Goal: Find contact information: Find contact information

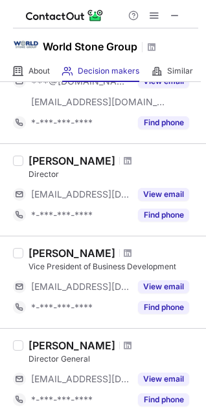
scroll to position [129, 0]
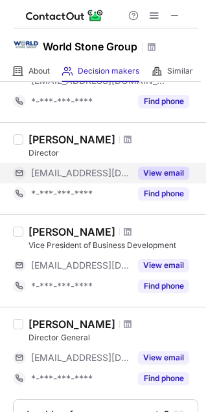
click at [159, 176] on button "View email" at bounding box center [163, 173] width 51 height 13
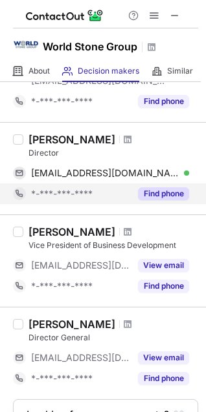
click at [159, 195] on button "Find phone" at bounding box center [163, 193] width 51 height 13
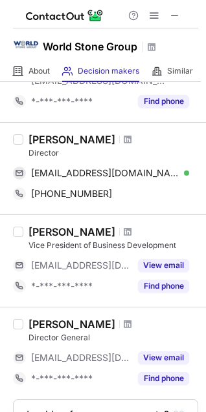
click at [85, 143] on div "Abhishek Sharma" at bounding box center [71, 139] width 87 height 13
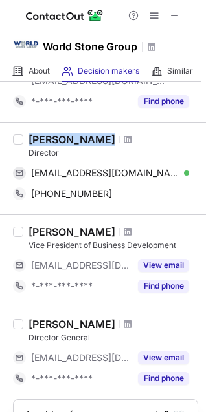
click at [85, 143] on div "Abhishek Sharma" at bounding box center [71, 139] width 87 height 13
copy div "Abhishek Sharma"
click at [47, 170] on span "abhishek@heyrumbh.com" at bounding box center [105, 173] width 148 height 12
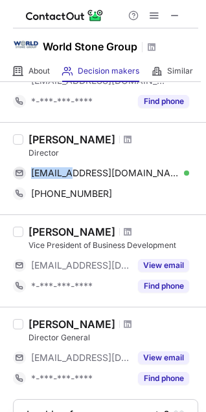
click at [75, 196] on span "+1911415107800" at bounding box center [71, 194] width 81 height 12
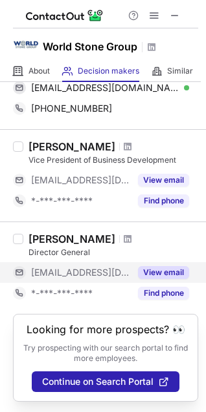
click at [167, 266] on button "View email" at bounding box center [163, 272] width 51 height 13
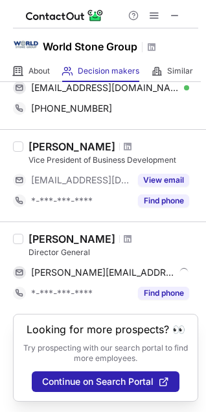
click at [59, 233] on div "Gonzalo Basurto Malo" at bounding box center [71, 239] width 87 height 13
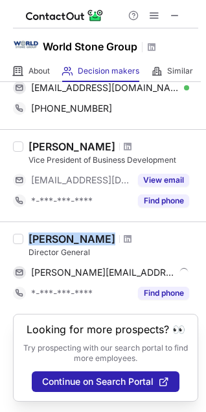
click at [59, 233] on div "Gonzalo Basurto Malo" at bounding box center [71, 239] width 87 height 13
copy div "Gonzalo Basurto Malo"
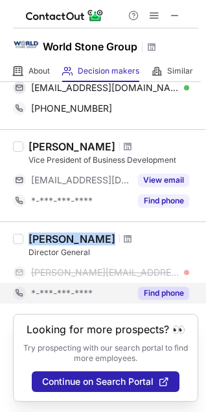
click at [152, 287] on button "Find phone" at bounding box center [163, 293] width 51 height 13
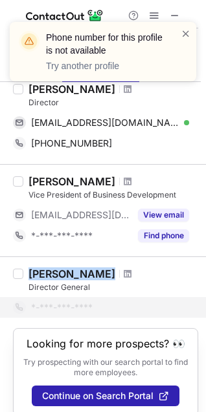
scroll to position [142, 0]
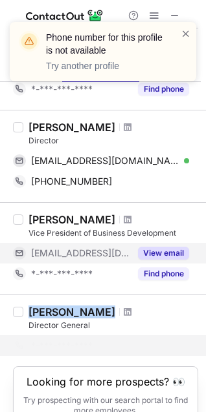
click at [173, 258] on button "View email" at bounding box center [163, 253] width 51 height 13
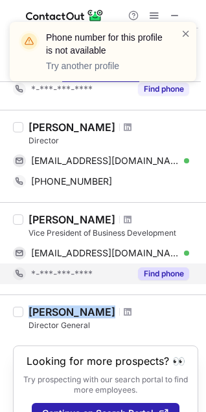
click at [165, 277] on button "Find phone" at bounding box center [163, 274] width 51 height 13
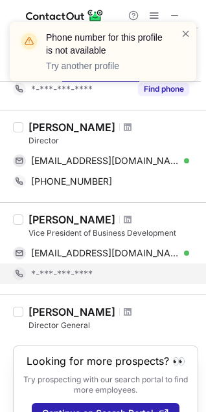
click at [55, 218] on div "Michael Straky" at bounding box center [71, 219] width 87 height 13
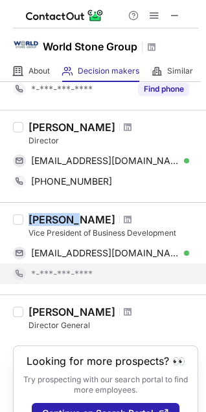
click at [55, 218] on div "Michael Straky" at bounding box center [71, 219] width 87 height 13
copy div "Michael Straky"
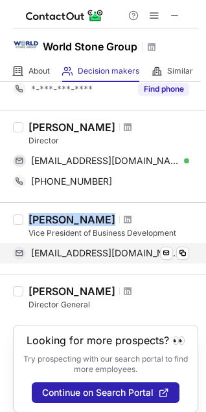
click at [130, 253] on span "mstraky@worldstonegroup.com" at bounding box center [105, 254] width 148 height 12
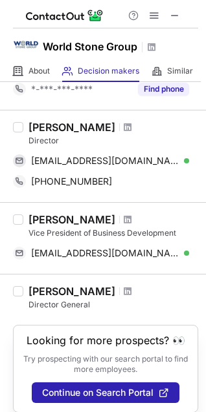
scroll to position [0, 0]
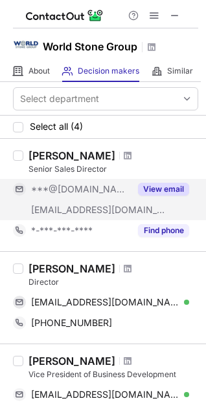
click at [153, 187] on button "View email" at bounding box center [163, 189] width 51 height 13
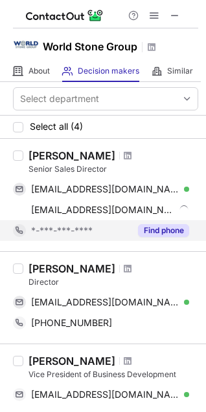
click at [158, 229] on button "Find phone" at bounding box center [163, 230] width 51 height 13
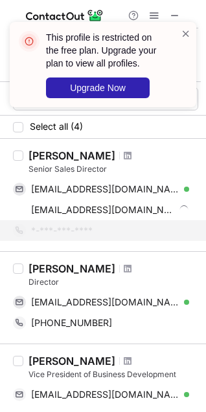
click at [184, 40] on div at bounding box center [185, 64] width 10 height 75
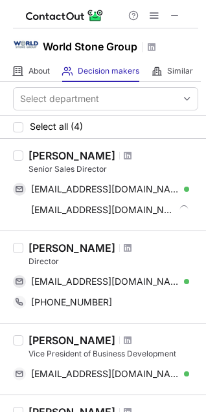
click at [63, 152] on div "Trent Mccarty" at bounding box center [71, 155] width 87 height 13
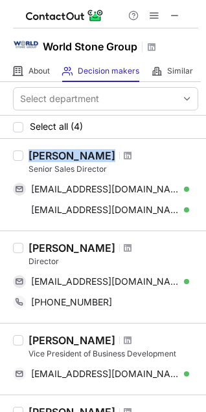
copy div "Trent Mccarty"
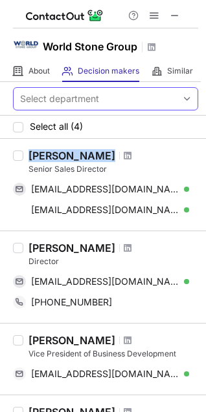
click at [69, 190] on span "trentworldstone@yahoo.com" at bounding box center [105, 190] width 148 height 12
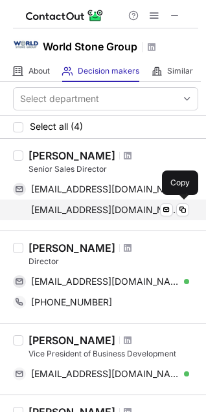
click at [99, 214] on span "trent@worldstonegroup.com" at bounding box center [105, 210] width 148 height 12
click at [140, 213] on span "trent@worldstonegroup.com" at bounding box center [105, 210] width 148 height 12
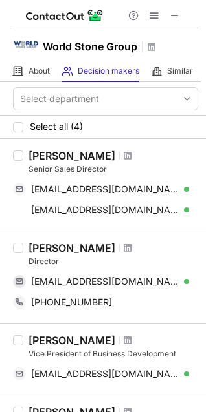
click at [171, 18] on span at bounding box center [174, 15] width 10 height 10
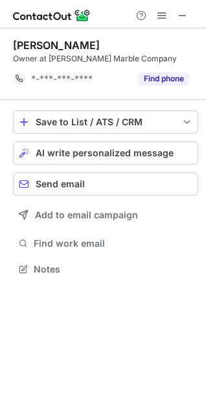
scroll to position [260, 206]
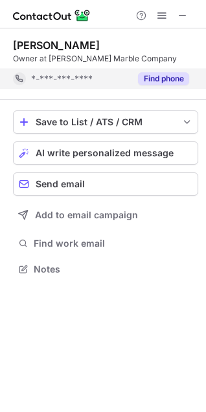
click at [178, 83] on button "Find phone" at bounding box center [163, 78] width 51 height 13
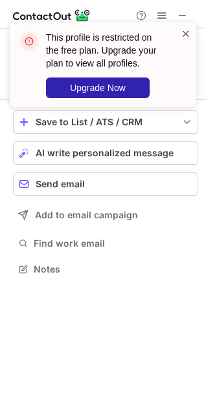
click at [189, 32] on span at bounding box center [185, 33] width 10 height 13
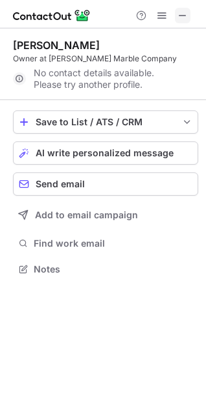
click at [184, 16] on span at bounding box center [182, 15] width 10 height 10
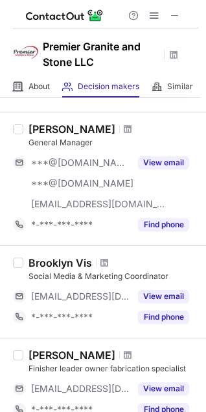
scroll to position [327, 0]
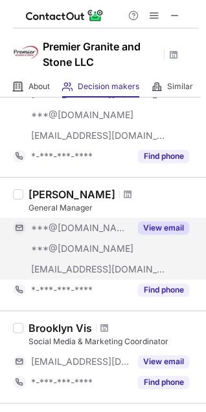
click at [165, 231] on button "View email" at bounding box center [163, 228] width 51 height 13
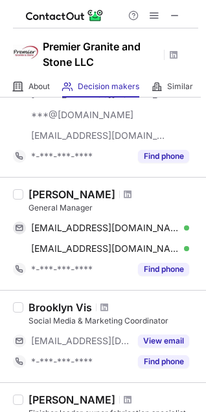
click at [157, 266] on button "Find phone" at bounding box center [163, 269] width 51 height 13
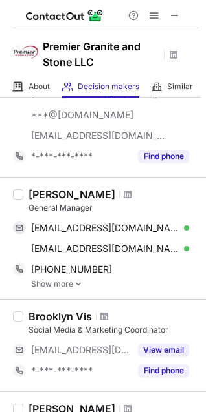
click at [37, 195] on div "Ken Bylsma" at bounding box center [71, 194] width 87 height 13
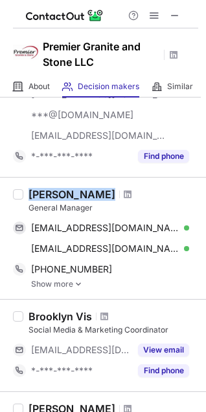
click at [37, 195] on div "Ken Bylsma" at bounding box center [71, 194] width 87 height 13
copy div "Ken Bylsma"
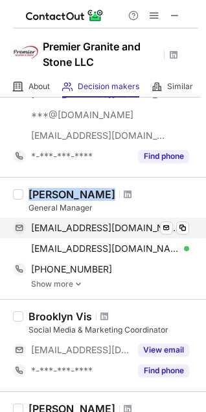
click at [83, 230] on span "bylsmaboys@comcast.net" at bounding box center [105, 228] width 148 height 12
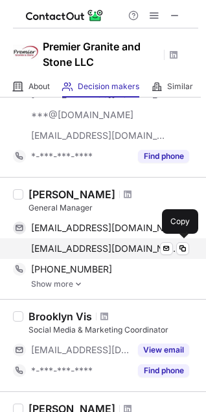
click at [83, 253] on span "kennethbylsma@comcast.net" at bounding box center [105, 249] width 148 height 12
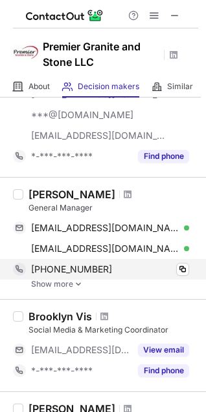
click at [60, 271] on span "+16165816101" at bounding box center [71, 270] width 81 height 12
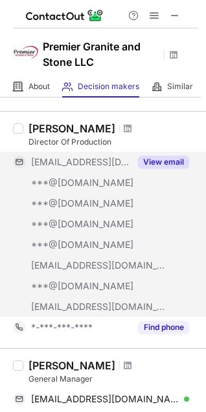
scroll to position [133, 0]
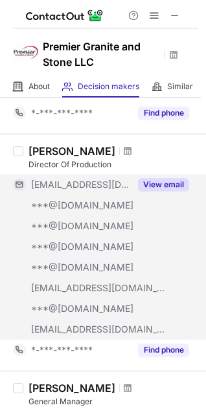
click at [155, 179] on button "View email" at bounding box center [163, 184] width 51 height 13
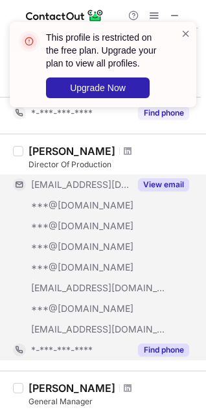
click at [153, 352] on button "Find phone" at bounding box center [163, 350] width 51 height 13
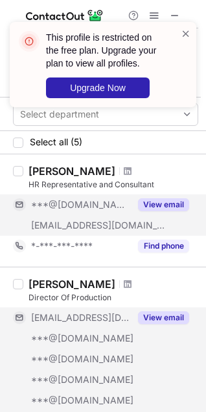
scroll to position [129, 0]
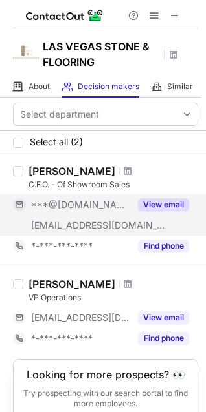
click at [159, 206] on button "View email" at bounding box center [163, 204] width 51 height 13
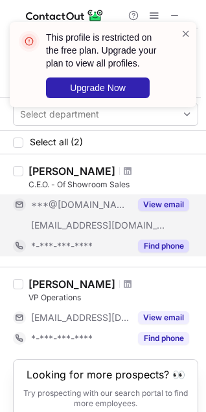
click at [161, 243] on button "Find phone" at bounding box center [163, 246] width 51 height 13
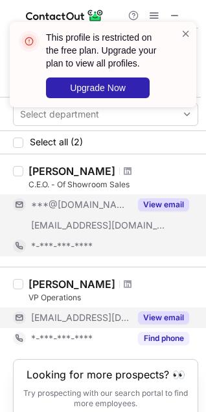
click at [160, 316] on button "View email" at bounding box center [163, 318] width 51 height 13
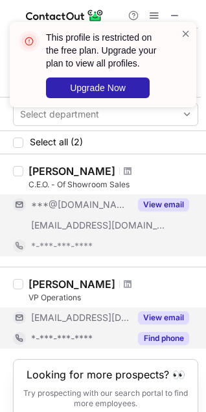
click at [159, 335] on button "Find phone" at bounding box center [163, 338] width 51 height 13
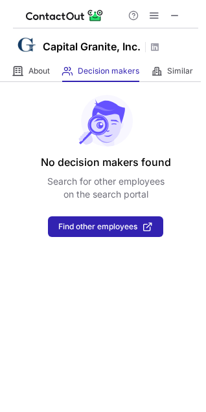
click at [183, 8] on div at bounding box center [154, 16] width 62 height 16
click at [178, 14] on span at bounding box center [174, 15] width 10 height 10
click at [175, 15] on span at bounding box center [174, 15] width 10 height 10
click at [174, 15] on span at bounding box center [174, 15] width 10 height 10
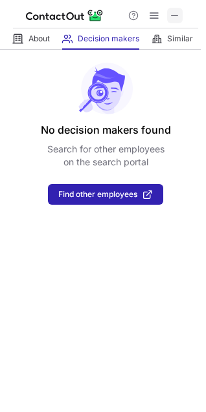
click at [173, 15] on span at bounding box center [174, 15] width 10 height 10
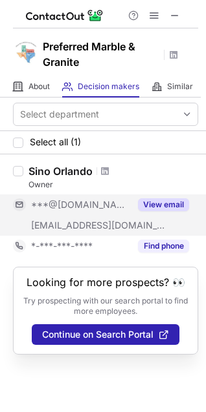
click at [180, 207] on button "View email" at bounding box center [163, 204] width 51 height 13
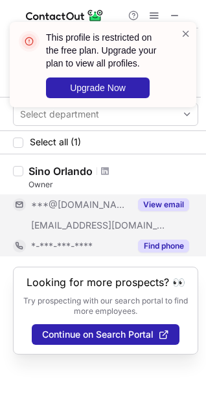
click at [162, 248] on button "Find phone" at bounding box center [163, 246] width 51 height 13
click at [186, 39] on span at bounding box center [185, 33] width 10 height 13
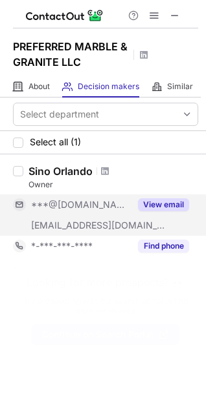
click at [151, 208] on button "View email" at bounding box center [163, 204] width 51 height 13
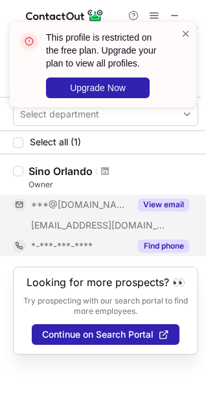
click at [156, 243] on button "Find phone" at bounding box center [163, 246] width 51 height 13
click at [186, 34] on span at bounding box center [185, 33] width 10 height 13
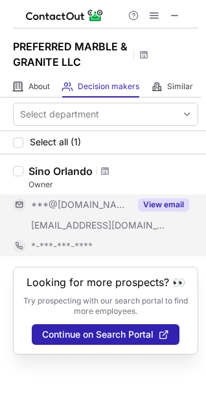
click at [177, 12] on div "This profile is restricted on the free plan. Upgrade your plan to view all prof…" at bounding box center [102, 70] width 207 height 122
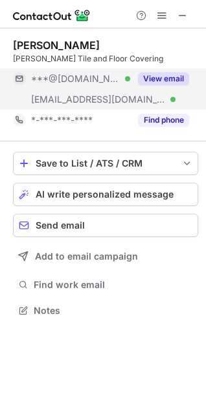
scroll to position [302, 206]
click at [151, 85] on div "View email" at bounding box center [159, 79] width 59 height 21
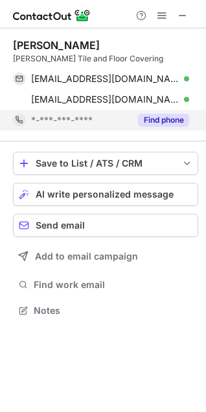
click at [165, 120] on button "Find phone" at bounding box center [163, 120] width 51 height 13
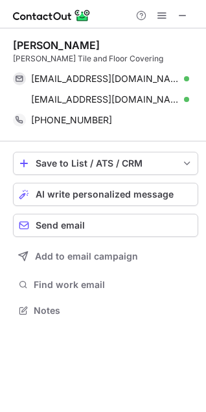
click at [28, 42] on div "Matt Gage" at bounding box center [56, 45] width 87 height 13
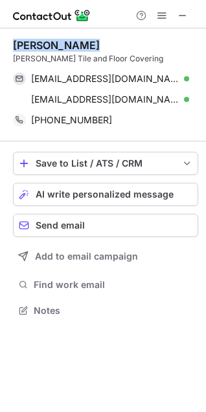
copy div "Matt Gage"
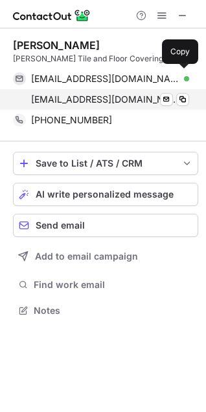
drag, startPoint x: 50, startPoint y: 44, endPoint x: 151, endPoint y: 102, distance: 116.4
click at [151, 102] on div "mgage20@gmail.com Verified Send email Copy sgage@hcr-manorcare.com Verified Sen…" at bounding box center [101, 89] width 176 height 41
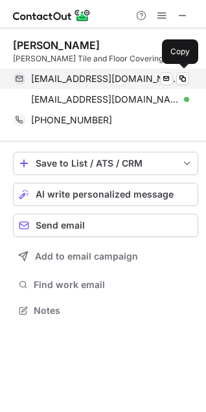
drag, startPoint x: 52, startPoint y: 88, endPoint x: 61, endPoint y: 81, distance: 11.0
click at [154, 101] on div "mgage20@gmail.com Verified Send email Copy sgage@hcr-manorcare.com Verified Sen…" at bounding box center [101, 89] width 176 height 41
click at [81, 80] on span "mgage20@gmail.com" at bounding box center [105, 79] width 148 height 12
click at [84, 104] on span "sgage@hcr-manorcare.com" at bounding box center [105, 100] width 148 height 12
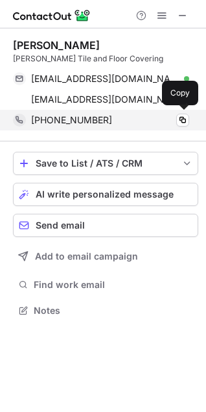
click at [92, 117] on div "+16162612770" at bounding box center [110, 120] width 158 height 12
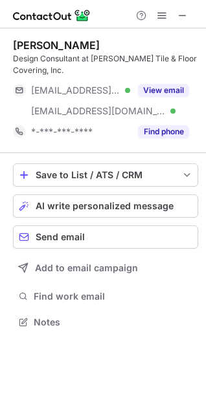
scroll to position [313, 206]
click at [30, 43] on div "[PERSON_NAME]" at bounding box center [56, 45] width 87 height 13
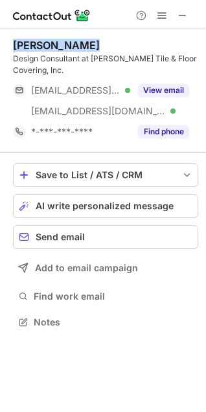
click at [30, 43] on div "[PERSON_NAME]" at bounding box center [56, 45] width 87 height 13
click at [34, 43] on div "[PERSON_NAME]" at bounding box center [56, 45] width 87 height 13
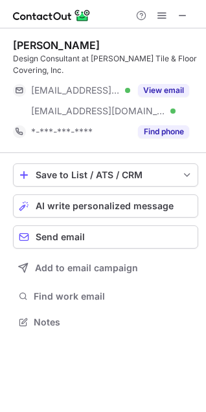
click at [54, 46] on div "[PERSON_NAME]" at bounding box center [56, 45] width 87 height 13
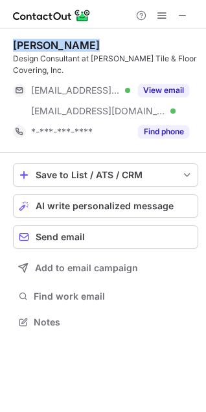
click at [54, 46] on div "[PERSON_NAME]" at bounding box center [56, 45] width 87 height 13
copy div "[PERSON_NAME]"
click at [168, 98] on div "View email" at bounding box center [159, 90] width 59 height 21
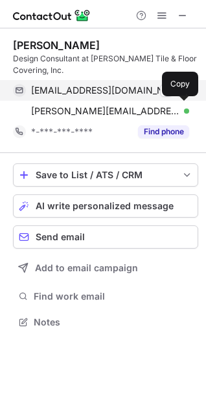
click at [123, 92] on span "[EMAIL_ADDRESS][DOMAIN_NAME]" at bounding box center [105, 91] width 148 height 12
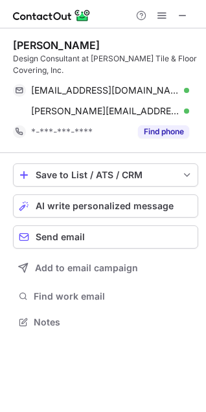
click at [80, 115] on span "[PERSON_NAME][EMAIL_ADDRESS][DOMAIN_NAME]" at bounding box center [105, 111] width 148 height 12
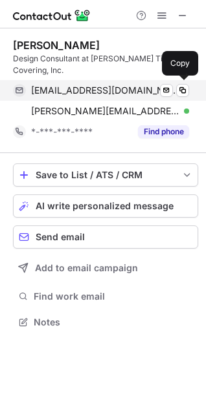
click at [164, 132] on button "Find phone" at bounding box center [163, 131] width 51 height 13
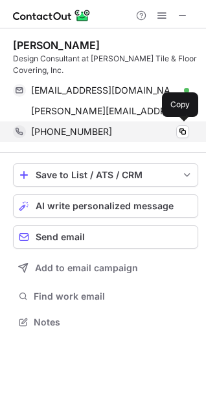
click at [72, 133] on span "[PHONE_NUMBER]" at bounding box center [71, 132] width 81 height 12
